Goal: Use online tool/utility: Utilize a website feature to perform a specific function

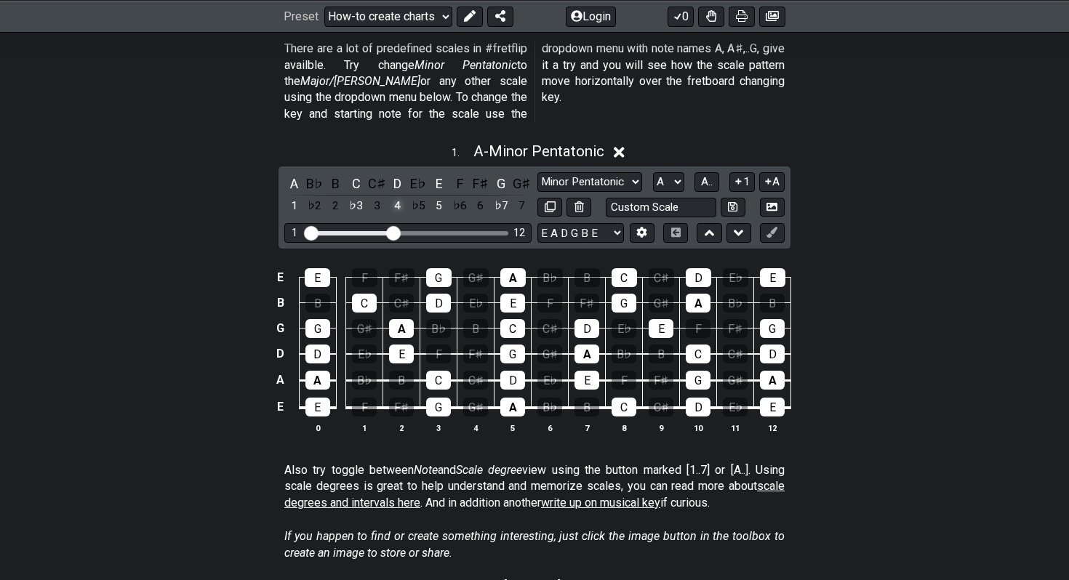
scroll to position [393, 0]
click at [621, 144] on icon at bounding box center [619, 151] width 11 height 15
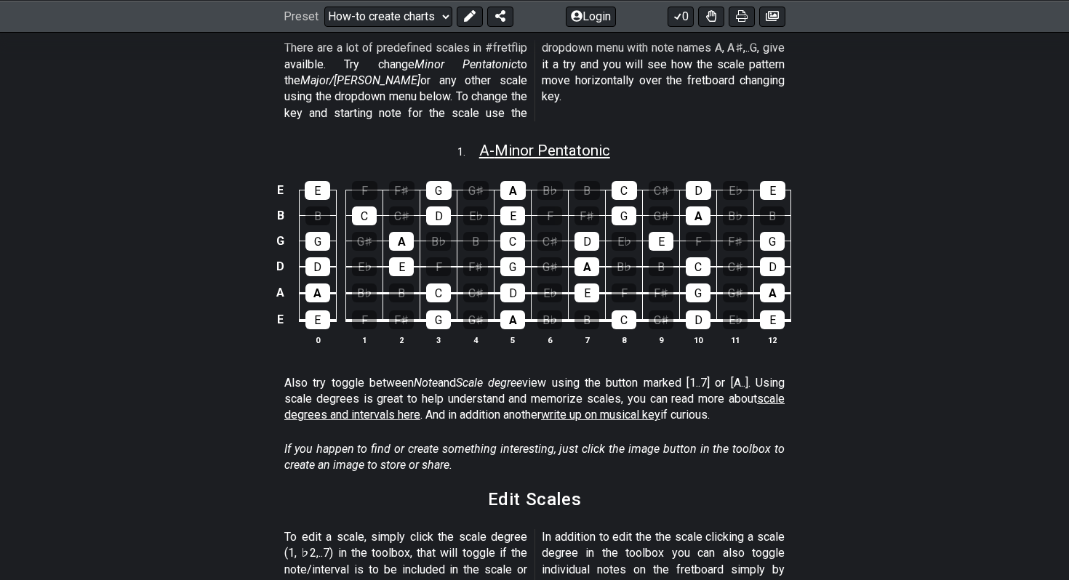
click at [537, 142] on span "A - Minor Pentatonic" at bounding box center [544, 150] width 131 height 17
select select "A"
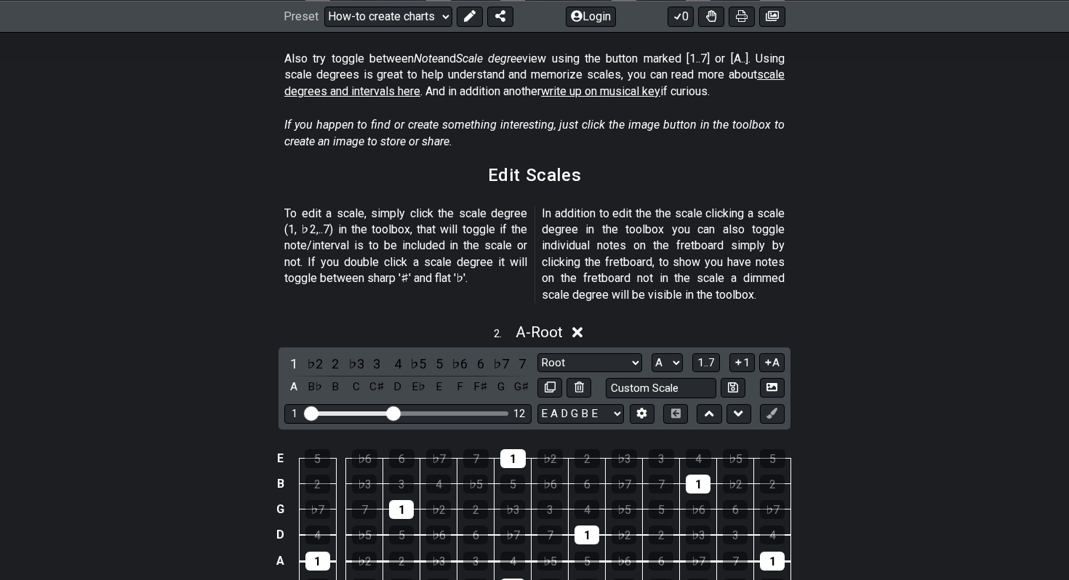
scroll to position [949, 0]
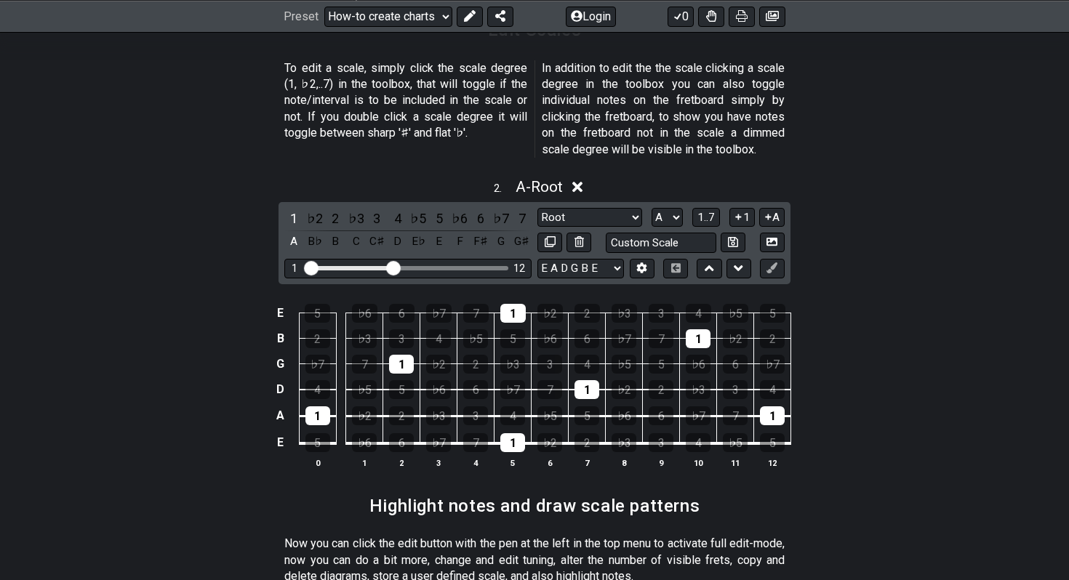
click at [392, 259] on div "1 12" at bounding box center [407, 269] width 247 height 20
click at [391, 267] on input "Visible fret range" at bounding box center [408, 267] width 207 height 0
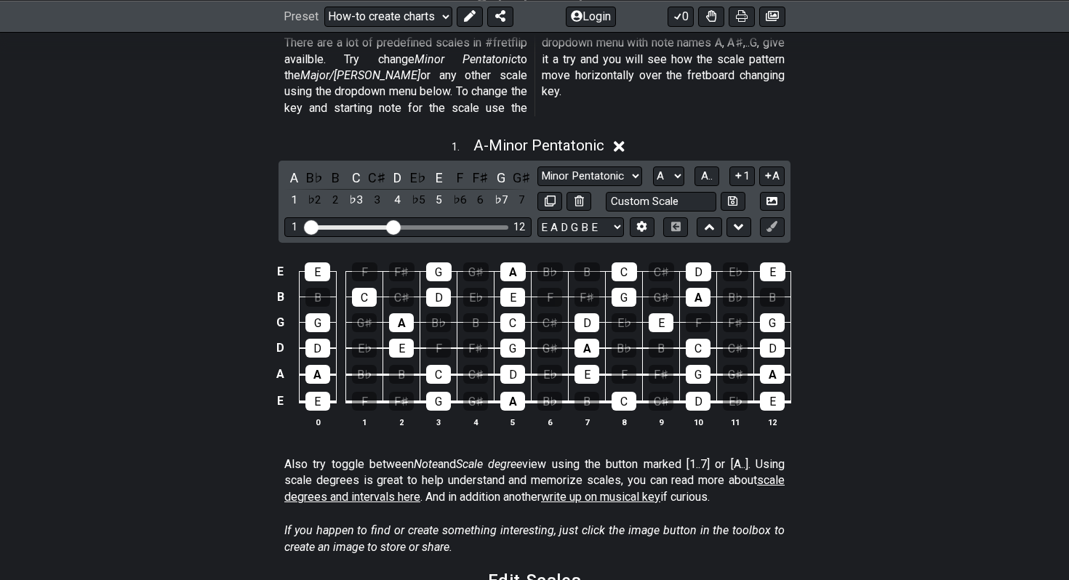
scroll to position [244, 0]
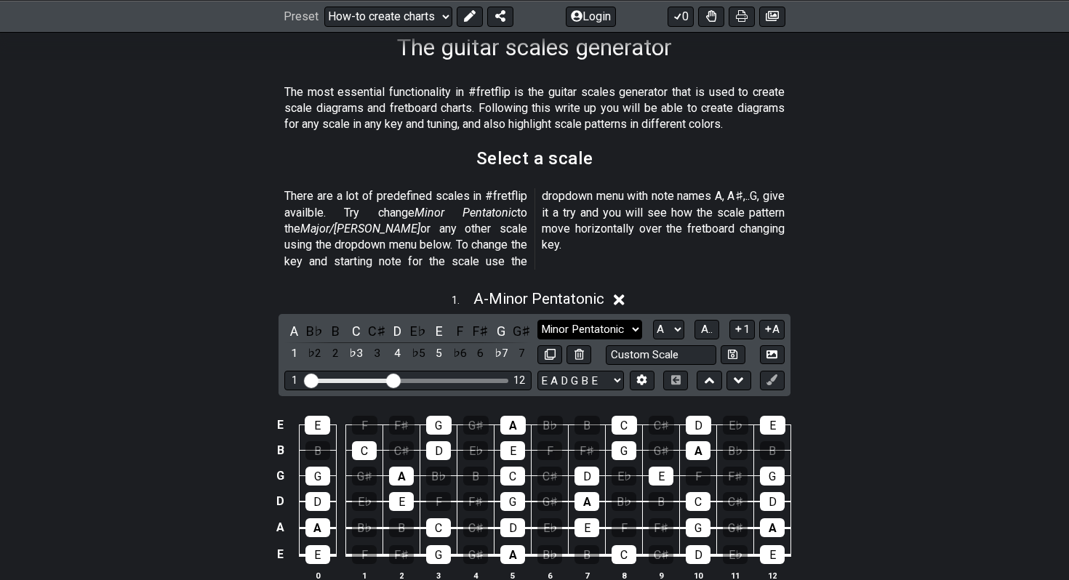
click at [559, 320] on select "Minor Pentatonic New Scale Minor Pentatonic Major Pentatonic Minor Blues Major …" at bounding box center [589, 330] width 105 height 20
click at [537, 320] on select "Minor Pentatonic New Scale Minor Pentatonic Major Pentatonic Minor Blues Major …" at bounding box center [589, 330] width 105 height 20
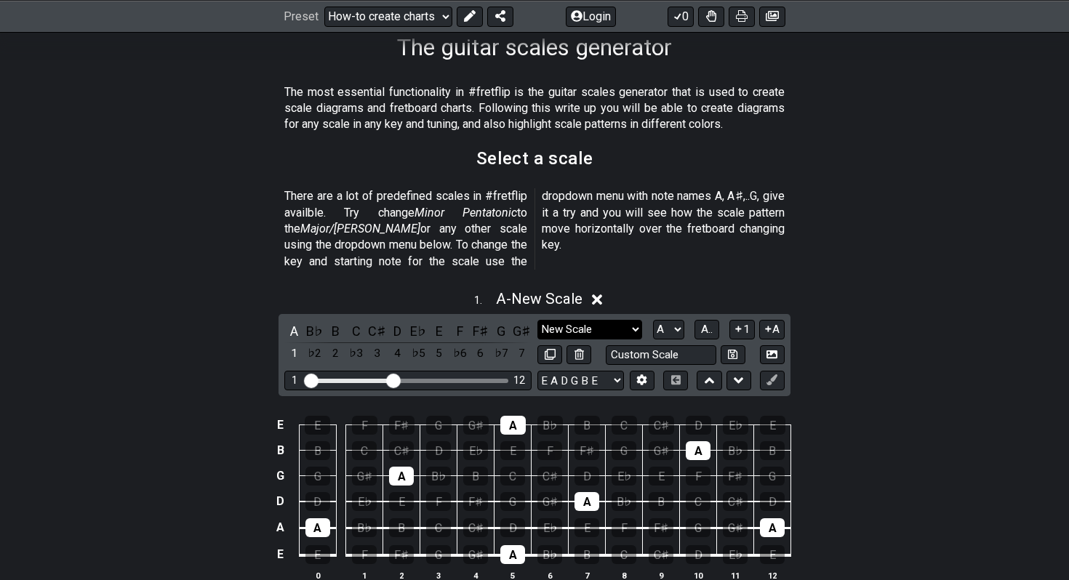
click at [580, 320] on select "Minor Pentatonic New Scale Minor Pentatonic Major Pentatonic Minor Blues Major …" at bounding box center [589, 330] width 105 height 20
select select "Phrygian Dominant"
click at [537, 320] on select "Minor Pentatonic New Scale Minor Pentatonic Major Pentatonic Minor Blues Major …" at bounding box center [589, 330] width 105 height 20
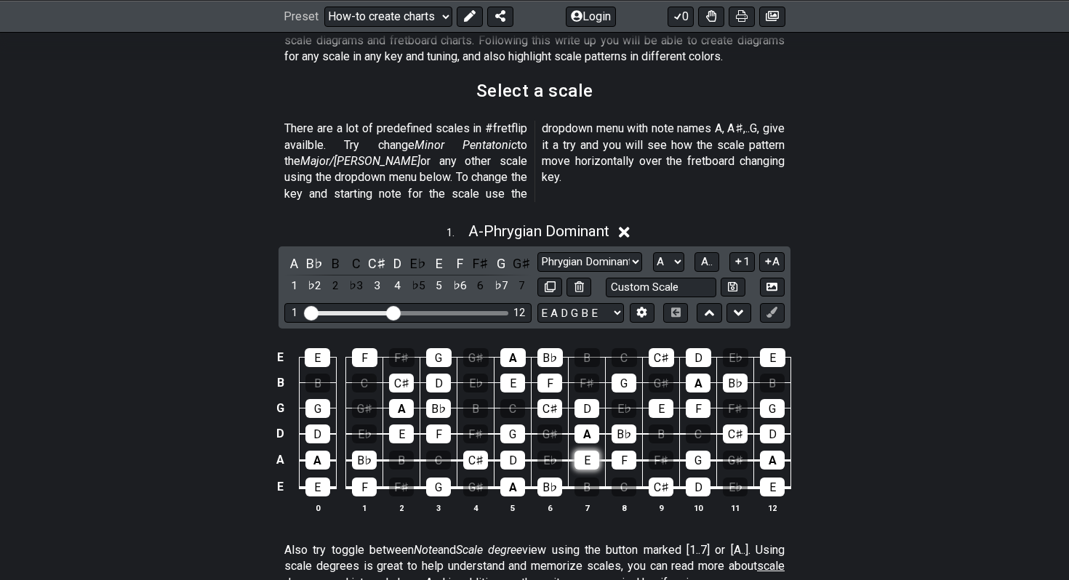
scroll to position [324, 0]
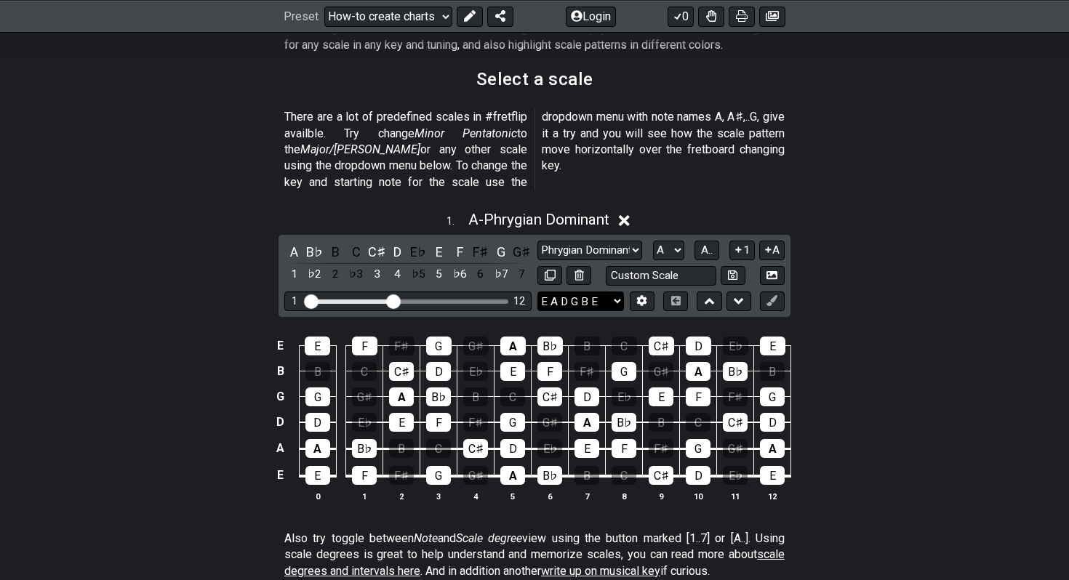
click at [584, 292] on select "E A D G B E E A D G B E E A D G B E B E A D F♯ B A D G C E A D A D G B E E♭ A♭ …" at bounding box center [580, 302] width 87 height 20
select select "D G C F A D"
click at [537, 292] on select "E A D G B E E A D G B E E A D G B E B E A D F♯ B A D G C E A D A D G B E E♭ A♭ …" at bounding box center [580, 302] width 87 height 20
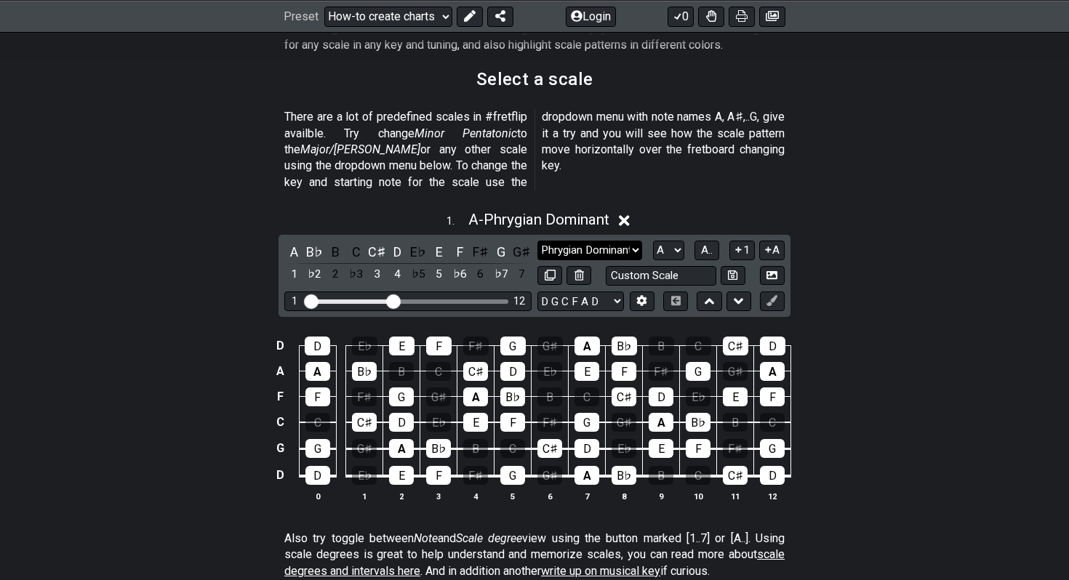
scroll to position [337, 0]
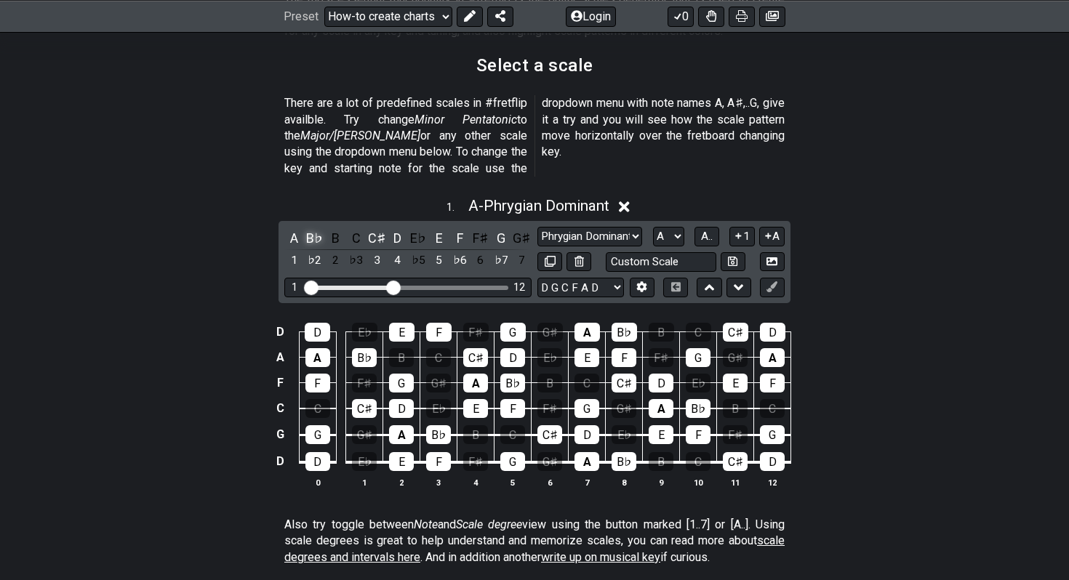
click at [310, 228] on div "B♭" at bounding box center [314, 238] width 19 height 20
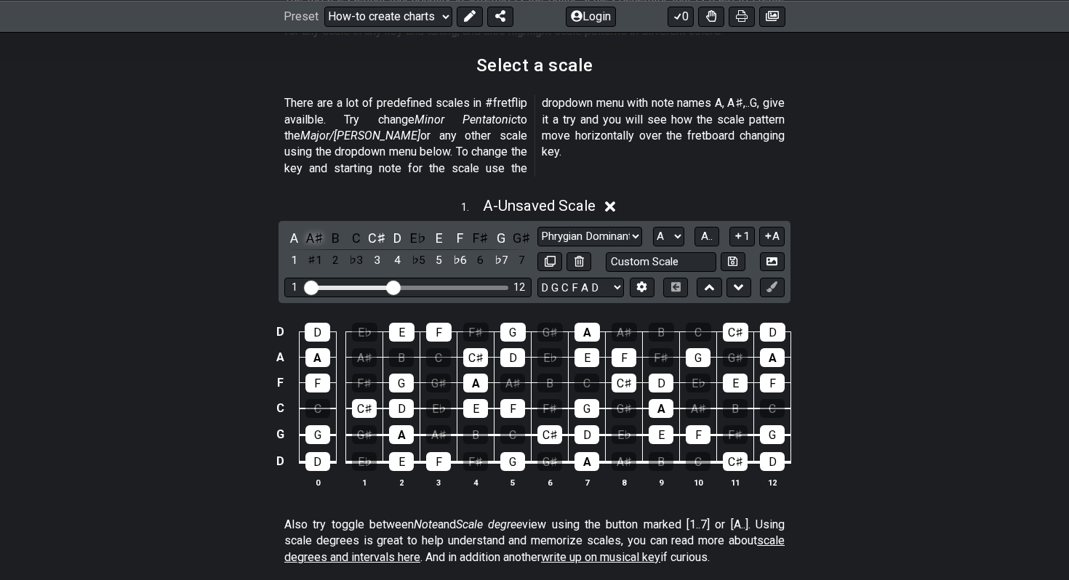
click at [310, 228] on div "A♯" at bounding box center [314, 238] width 19 height 20
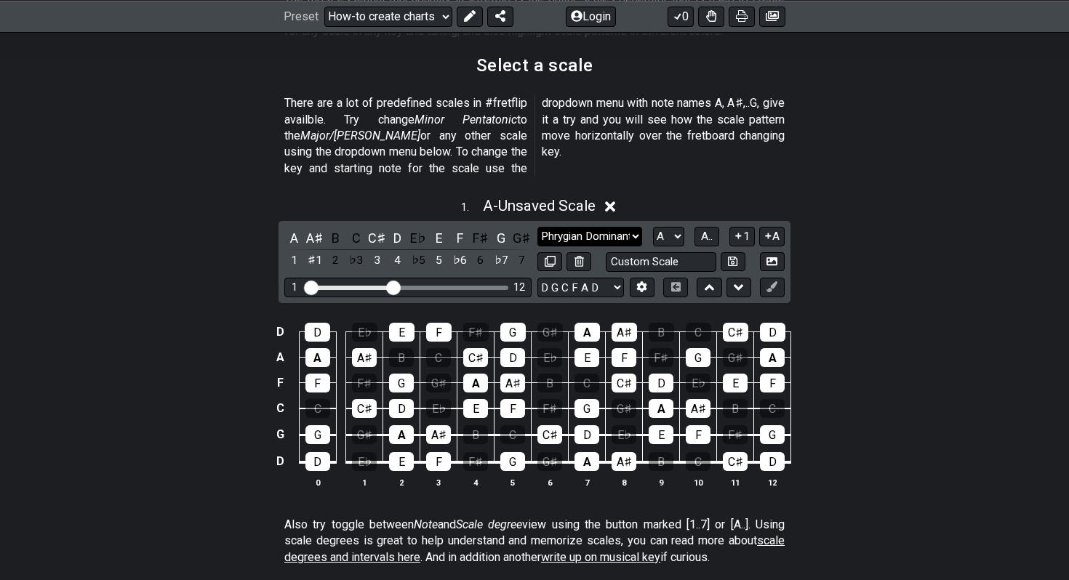
click at [571, 227] on select "Minor Pentatonic New Scale Minor Pentatonic Major Pentatonic Minor Blues Major …" at bounding box center [589, 237] width 105 height 20
click at [537, 227] on select "Minor Pentatonic New Scale Minor Pentatonic Major Pentatonic Minor Blues Major …" at bounding box center [589, 237] width 105 height 20
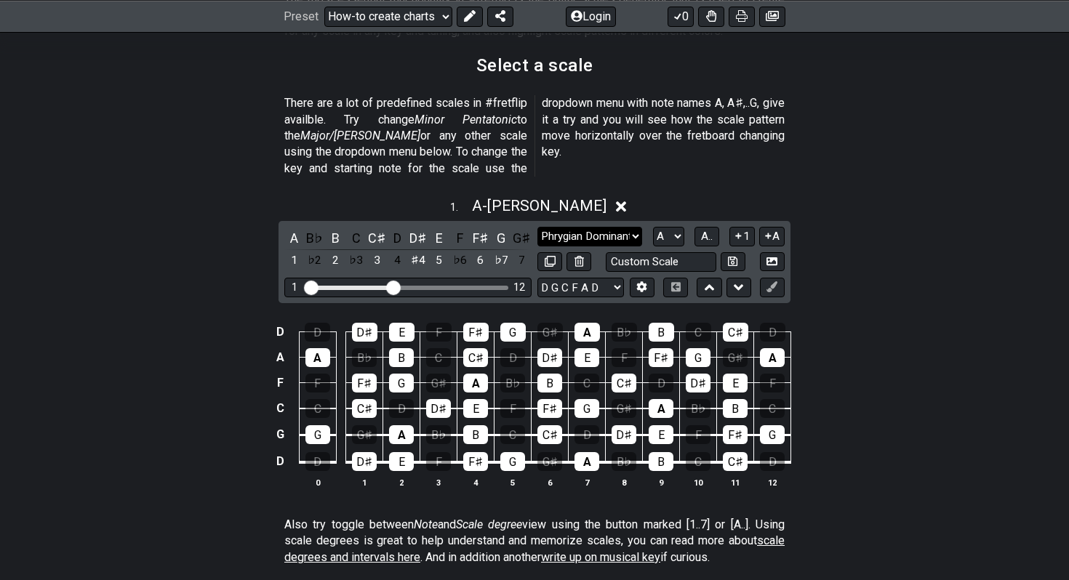
click at [574, 227] on select "Minor Pentatonic New Scale Minor Pentatonic Major Pentatonic Minor Blues Major …" at bounding box center [589, 237] width 105 height 20
select select "Phrygian Dominant"
click at [537, 227] on select "Minor Pentatonic New Scale Minor Pentatonic Major Pentatonic Minor Blues Major …" at bounding box center [589, 237] width 105 height 20
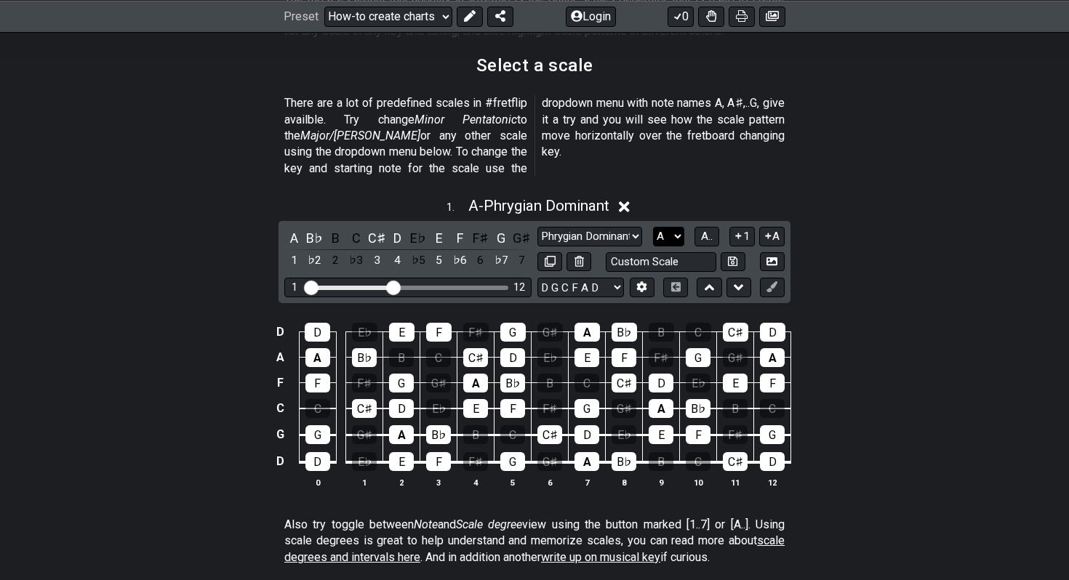
click at [672, 227] on select "A♭ A A♯ B♭ B C C♯ D♭ D D♯ E♭ E F F♯ G♭ G G♯" at bounding box center [668, 237] width 31 height 20
click at [653, 227] on select "A♭ A A♯ B♭ B C C♯ D♭ D D♯ E♭ E F F♯ G♭ G G♯" at bounding box center [668, 237] width 31 height 20
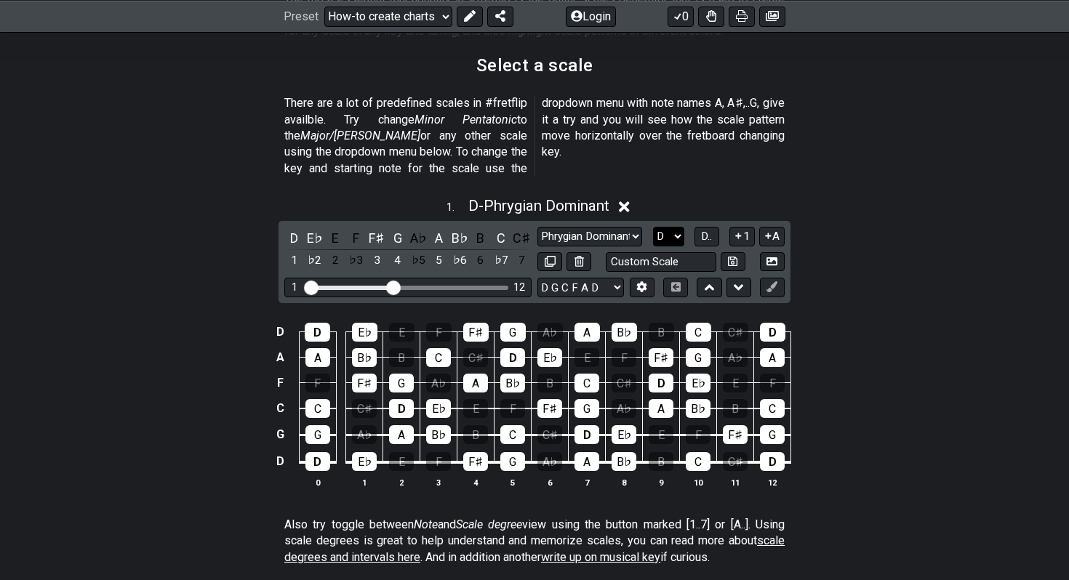
click at [677, 227] on select "A♭ A A♯ B♭ B C C♯ D♭ D D♯ E♭ E F F♯ G♭ G G♯" at bounding box center [668, 237] width 31 height 20
select select "F"
click at [653, 227] on select "A♭ A A♯ B♭ B C C♯ D♭ D D♯ E♭ E F F♯ G♭ G G♯" at bounding box center [668, 237] width 31 height 20
